Goal: Navigation & Orientation: Find specific page/section

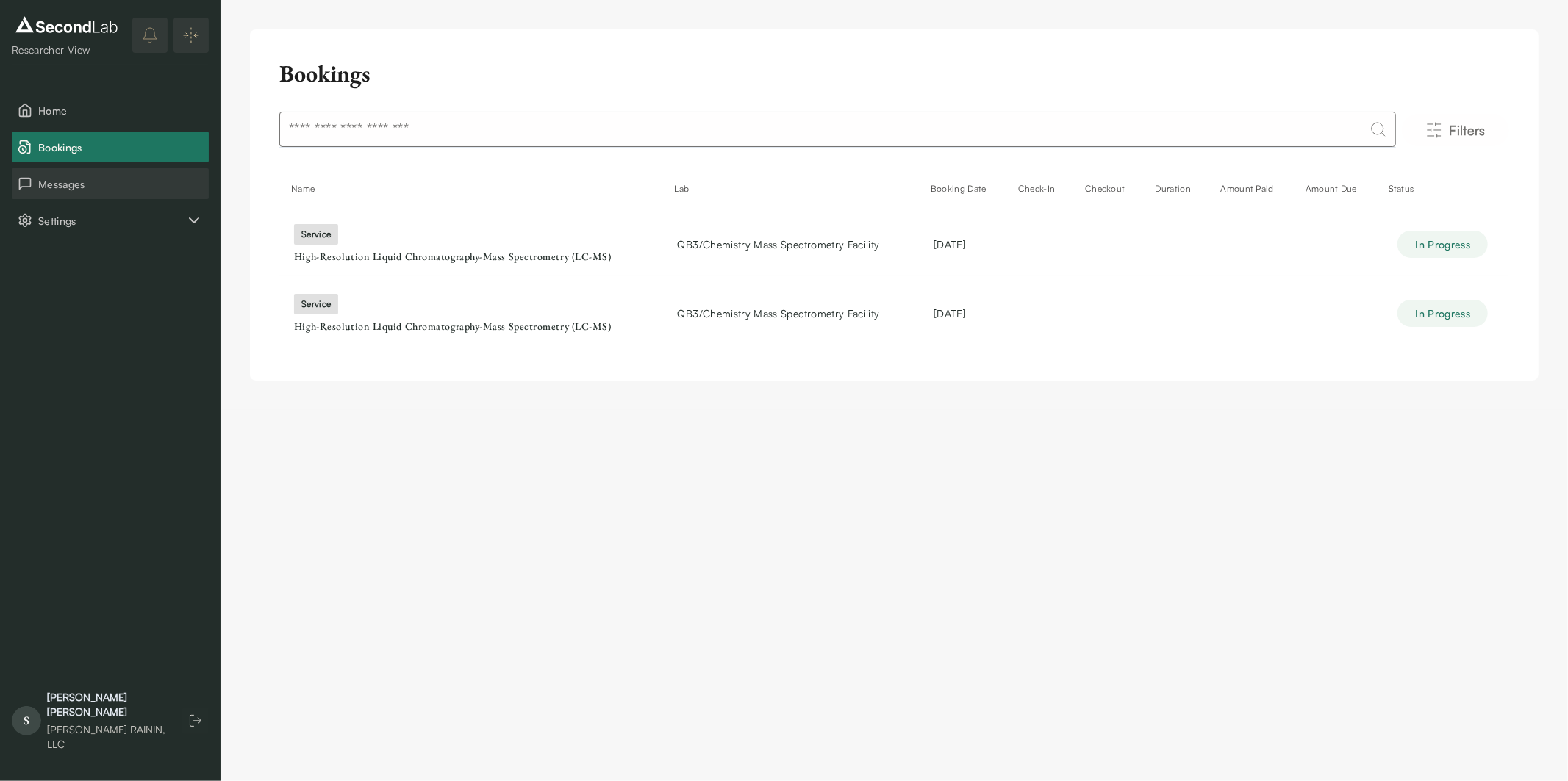
click at [101, 182] on span "Messages" at bounding box center [120, 183] width 164 height 15
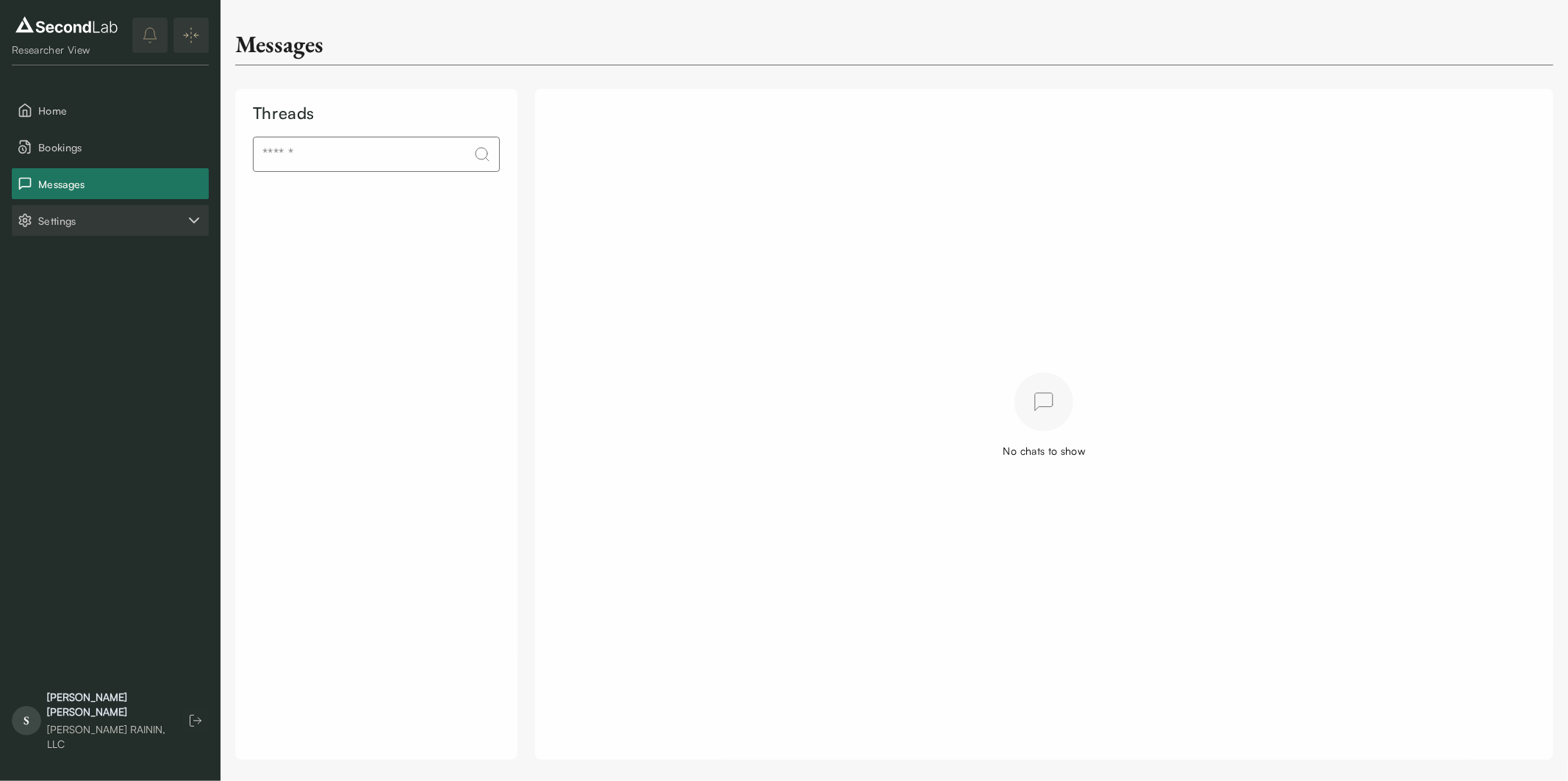
click at [136, 216] on span "Settings" at bounding box center [112, 220] width 147 height 15
click at [93, 116] on span "Home" at bounding box center [120, 110] width 164 height 15
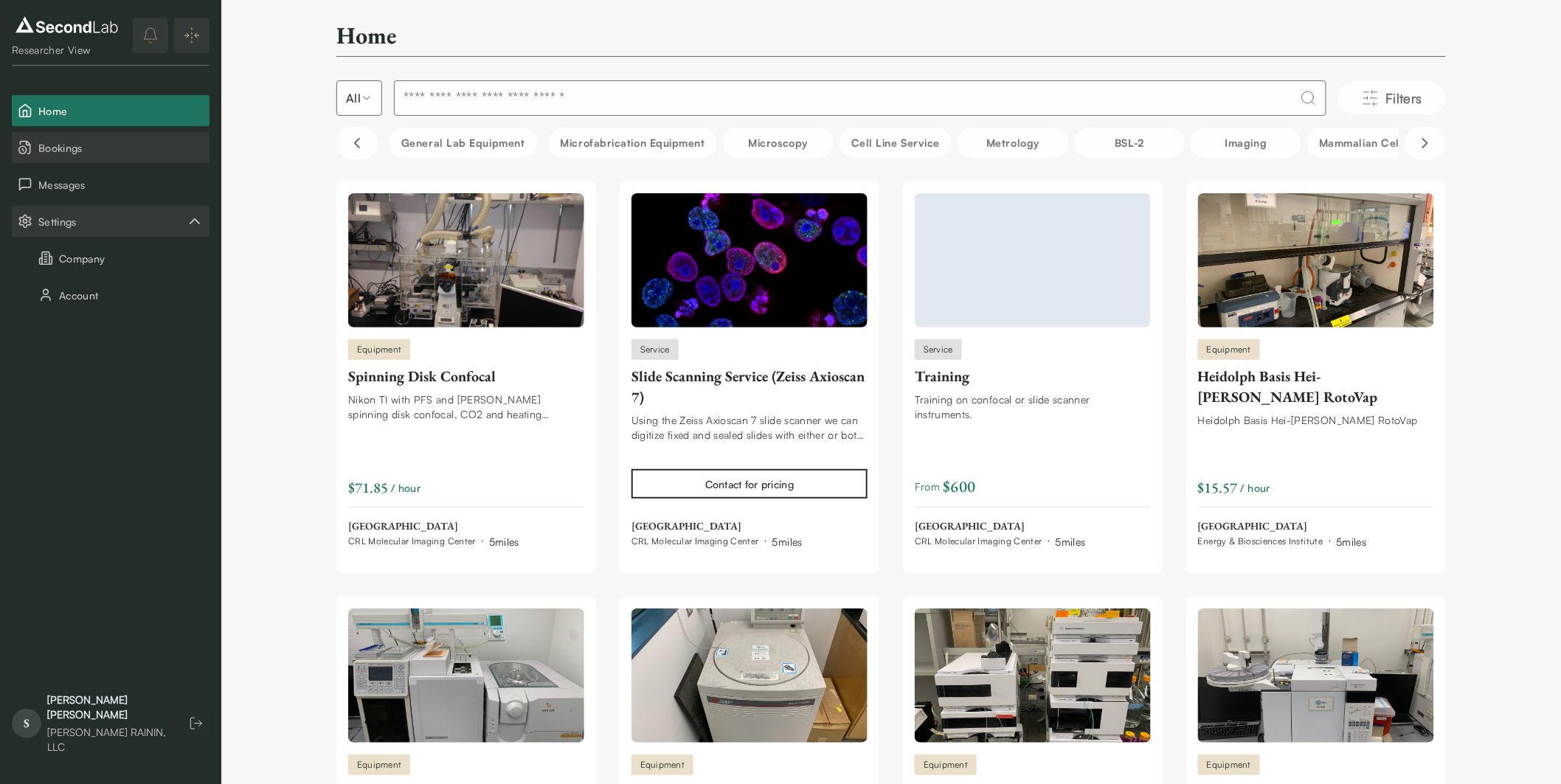
click at [99, 144] on span "Bookings" at bounding box center [121, 148] width 165 height 15
